Goal: Information Seeking & Learning: Learn about a topic

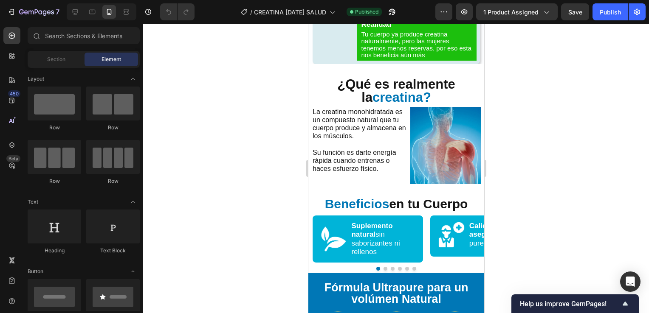
scroll to position [1217, 0]
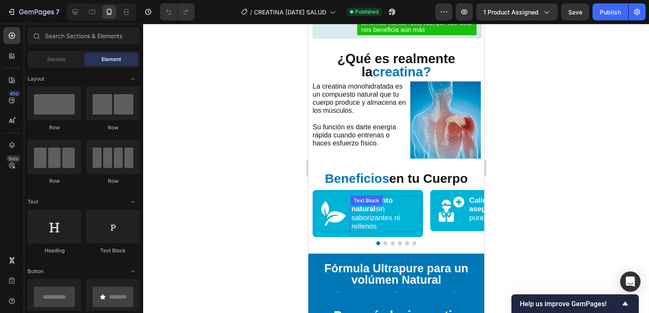
click at [377, 207] on div "Suplemento natural sin saborizantes ni rellenos Text Block" at bounding box center [384, 214] width 69 height 37
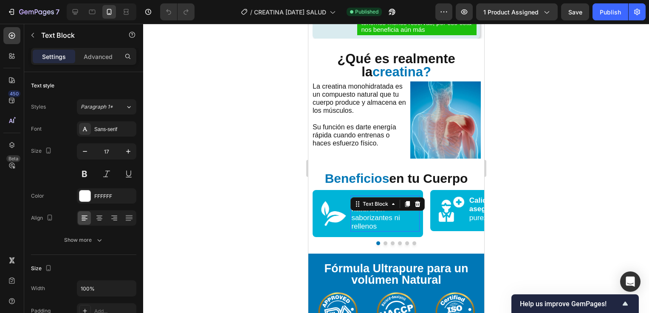
click at [377, 207] on div "Text Block" at bounding box center [387, 204] width 74 height 14
click at [372, 216] on span "Suplemento natural sin saborizantes ni rellenos" at bounding box center [375, 214] width 48 height 34
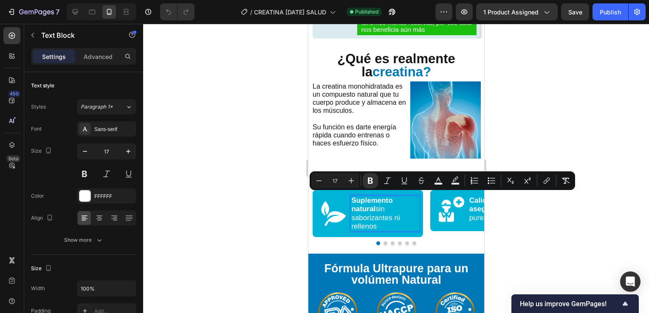
copy span "Suplemento natural sin saborizantes ni rellenos"
click at [383, 242] on button "Dot" at bounding box center [385, 244] width 4 height 4
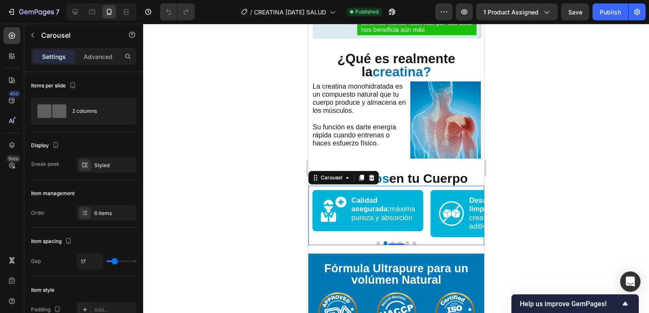
click at [390, 242] on button "Dot" at bounding box center [392, 244] width 4 height 4
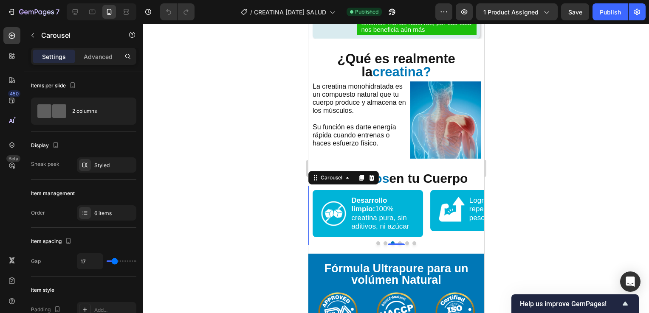
click at [378, 242] on div at bounding box center [396, 244] width 176 height 4
click at [376, 242] on button "Dot" at bounding box center [378, 244] width 4 height 4
click at [390, 243] on div at bounding box center [395, 244] width 17 height 3
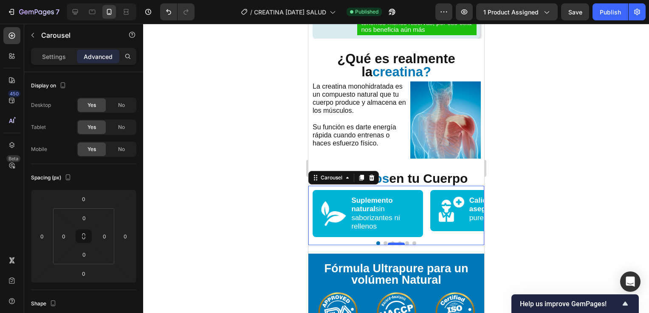
click at [390, 243] on div at bounding box center [395, 244] width 17 height 3
click at [390, 242] on button "Dot" at bounding box center [392, 244] width 4 height 4
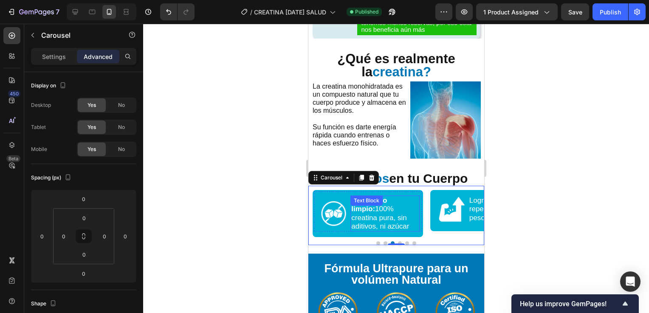
click at [381, 208] on div "Desarrollo limpio: 100% creatina pura, sin aditivos, ni azúcar Text Block" at bounding box center [384, 214] width 69 height 37
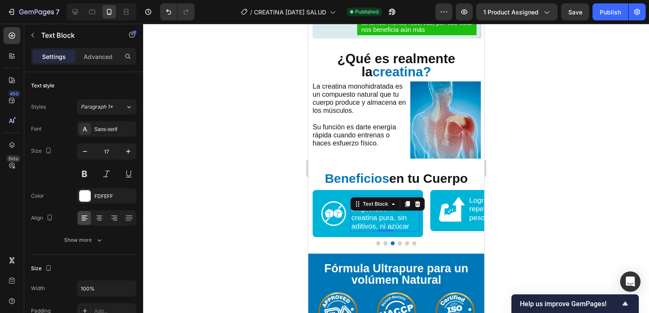
click at [381, 208] on div "Text Block" at bounding box center [387, 204] width 74 height 14
click at [380, 217] on span "Desarrollo limpio: 100% creatina pura, sin aditivos, ni azúcar" at bounding box center [380, 214] width 58 height 34
click at [378, 213] on span "Desarrollo limpio: 100% creatina pura, sin aditivos, ni azúcar" at bounding box center [380, 214] width 58 height 34
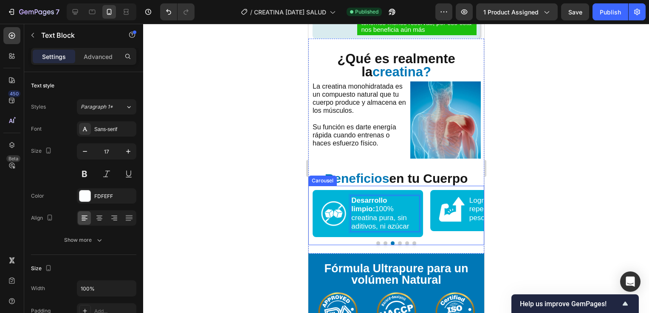
click at [397, 242] on button "Dot" at bounding box center [399, 244] width 4 height 4
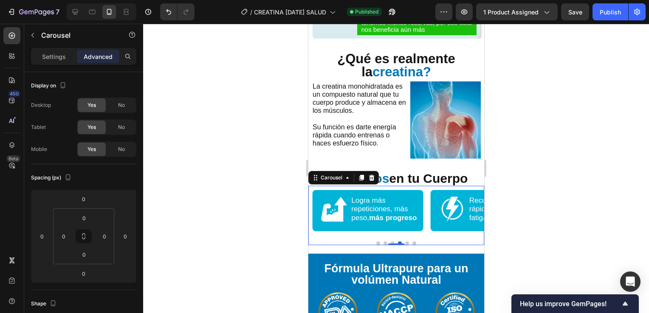
click at [376, 238] on div "Image Logra más repeticiones, más peso, más progreso Text Block Advanced List R…" at bounding box center [363, 218] width 110 height 56
click at [377, 242] on button "Dot" at bounding box center [378, 244] width 4 height 4
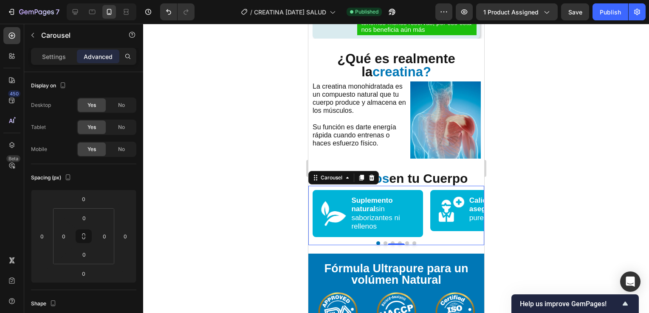
click at [383, 242] on button "Dot" at bounding box center [385, 244] width 4 height 4
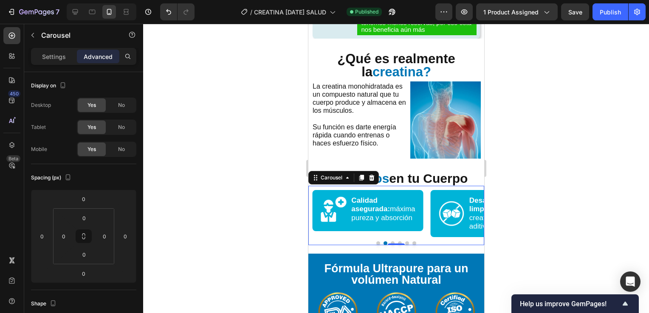
click at [390, 237] on div "Image Calidad asegurada: máxima pureza y absorción Text Block Advanced List Row" at bounding box center [363, 218] width 110 height 56
click at [390, 242] on button "Dot" at bounding box center [392, 244] width 4 height 4
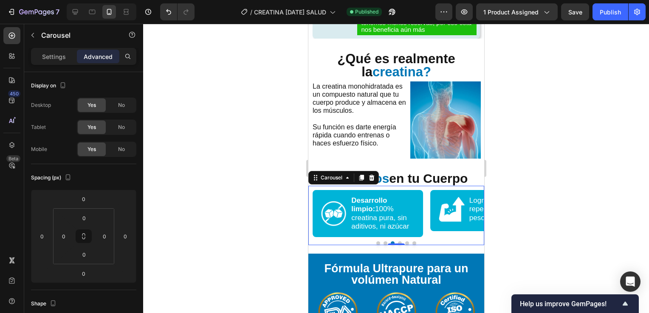
click at [397, 242] on button "Dot" at bounding box center [399, 244] width 4 height 4
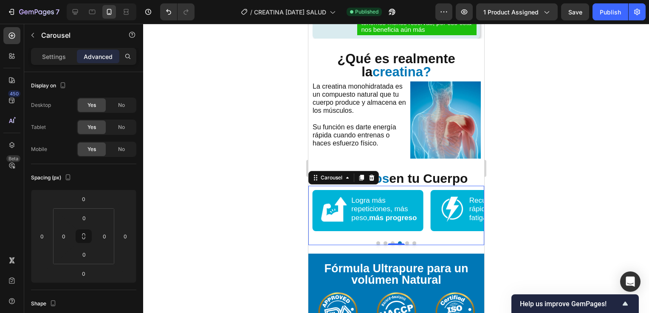
click at [405, 242] on button "Dot" at bounding box center [407, 244] width 4 height 4
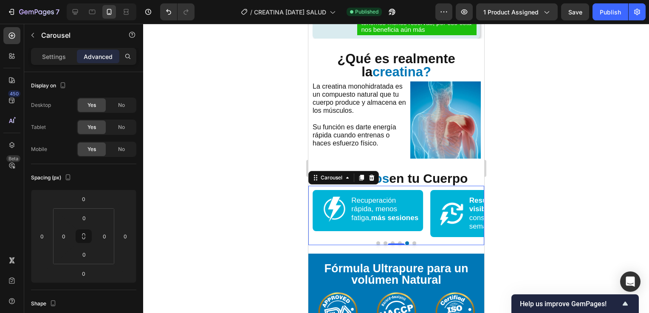
click at [412, 242] on button "Dot" at bounding box center [414, 244] width 4 height 4
